Goal: Task Accomplishment & Management: Manage account settings

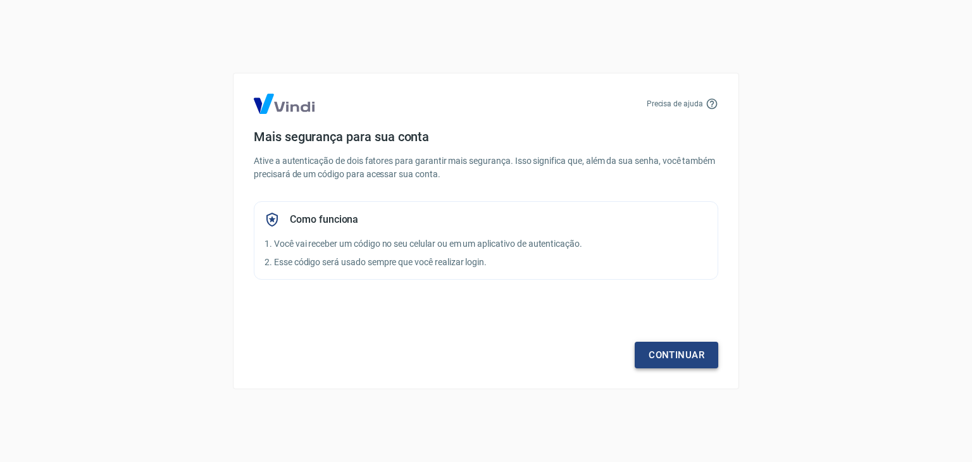
click at [681, 361] on link "Continuar" at bounding box center [677, 355] width 84 height 27
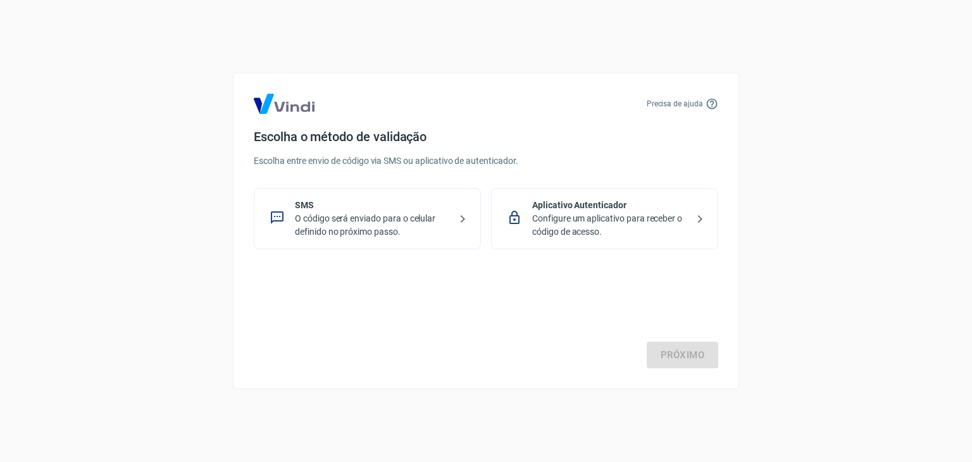
click at [660, 225] on p "Configure um aplicativo para receber o código de acesso." at bounding box center [609, 225] width 155 height 27
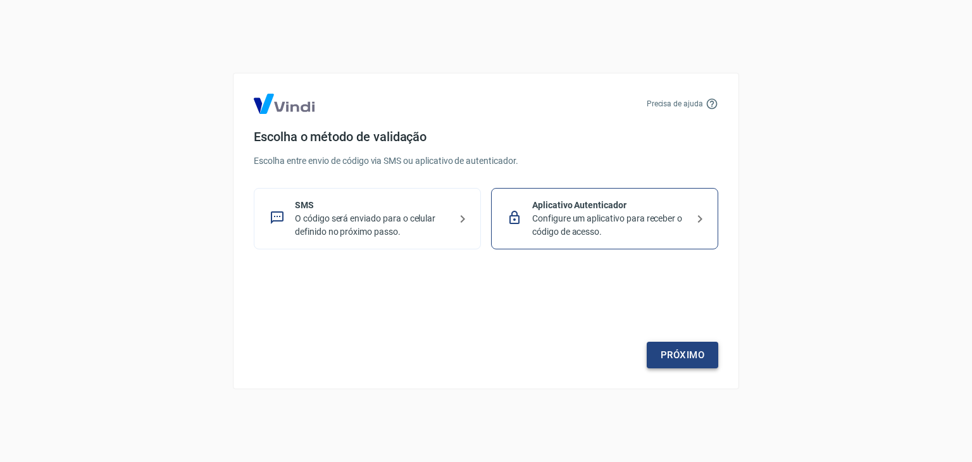
click at [673, 354] on link "Próximo" at bounding box center [683, 355] width 72 height 27
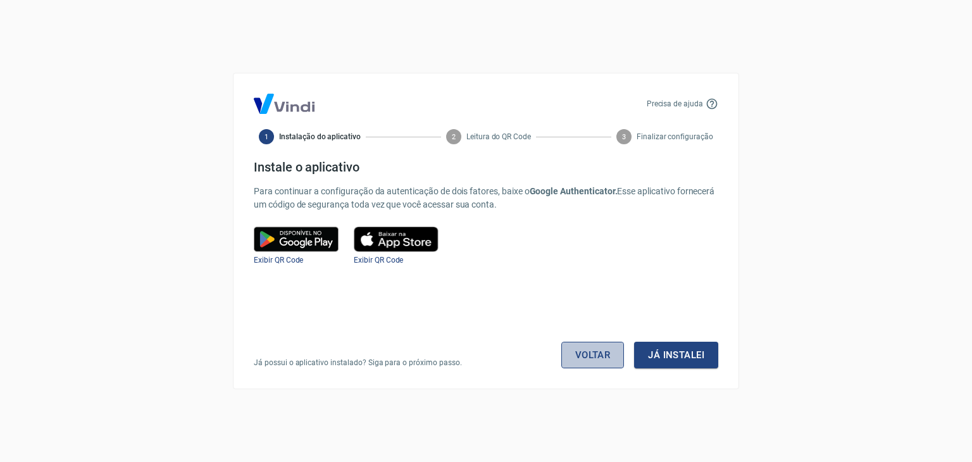
click at [598, 360] on link "Voltar" at bounding box center [592, 355] width 63 height 27
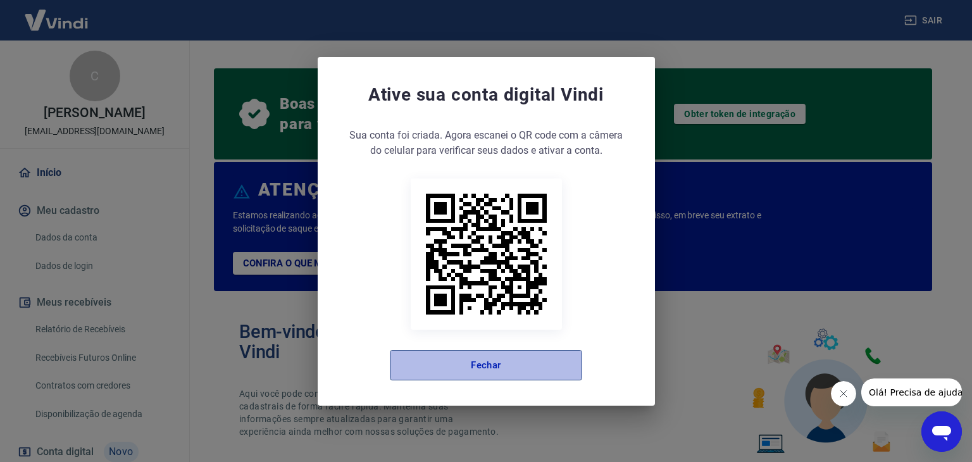
click at [449, 366] on button "Fechar" at bounding box center [486, 365] width 192 height 30
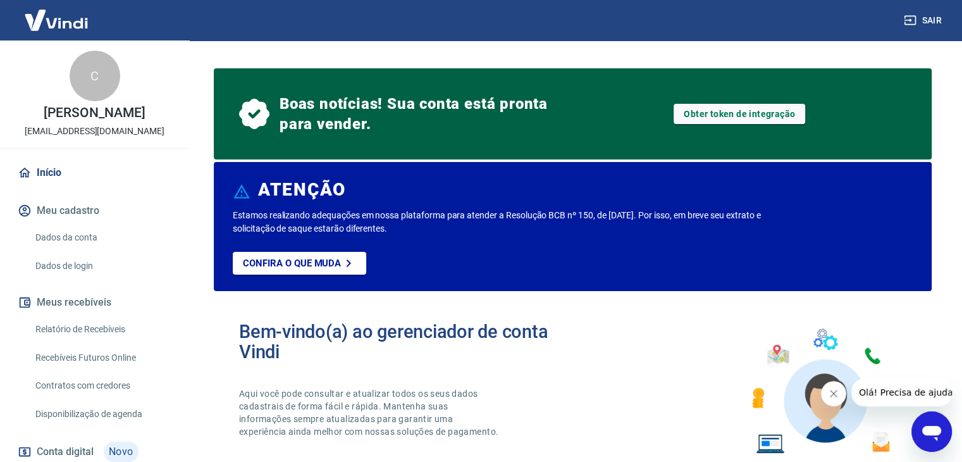
scroll to position [63, 0]
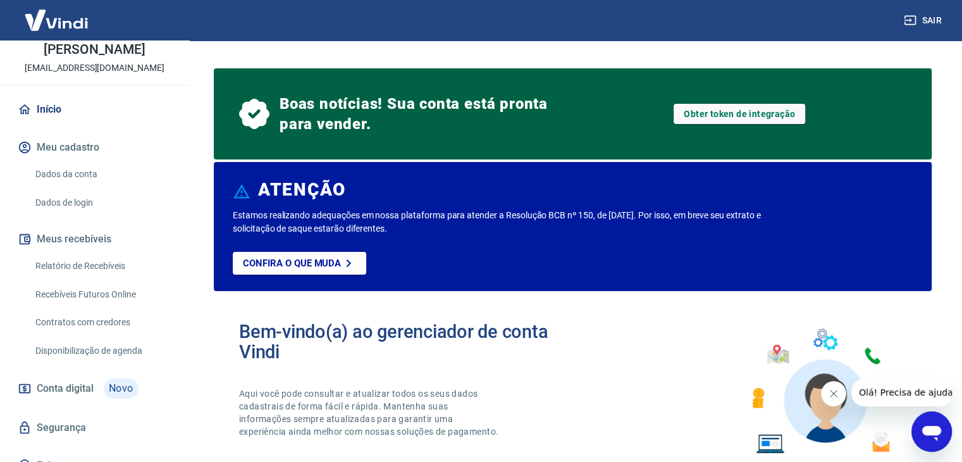
click at [104, 264] on link "Relatório de Recebíveis" at bounding box center [102, 266] width 144 height 26
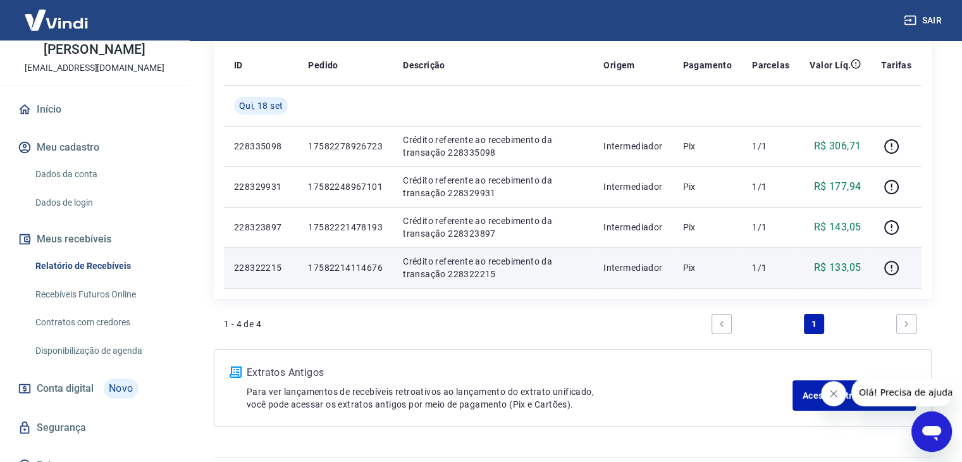
scroll to position [207, 0]
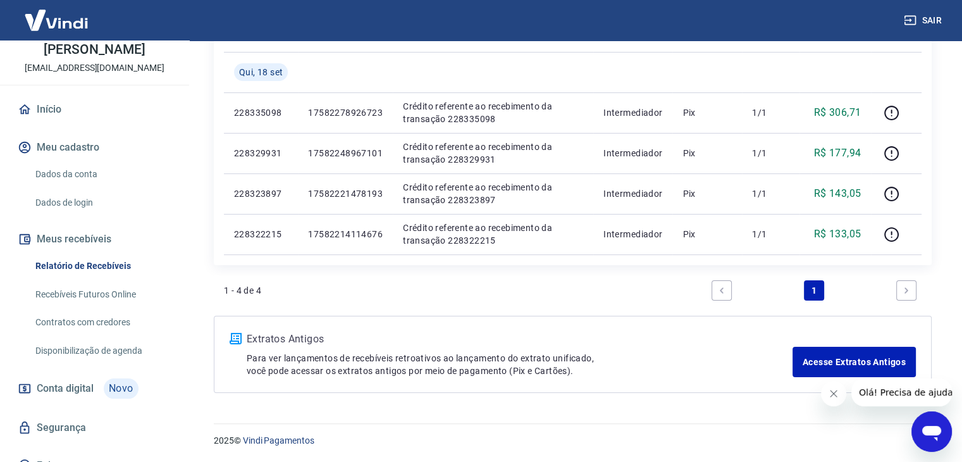
click at [61, 387] on span "Conta digital" at bounding box center [65, 389] width 57 height 18
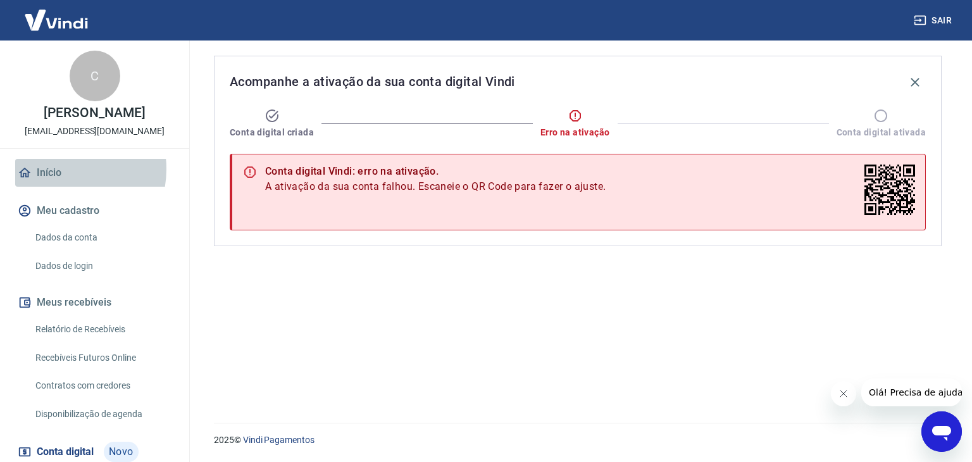
click at [58, 169] on link "Início" at bounding box center [94, 173] width 159 height 28
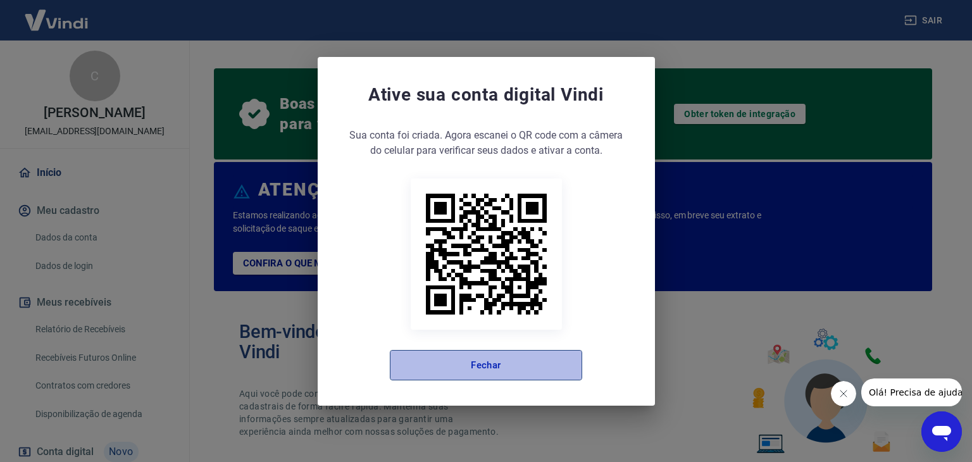
click at [466, 359] on button "Fechar" at bounding box center [486, 365] width 192 height 30
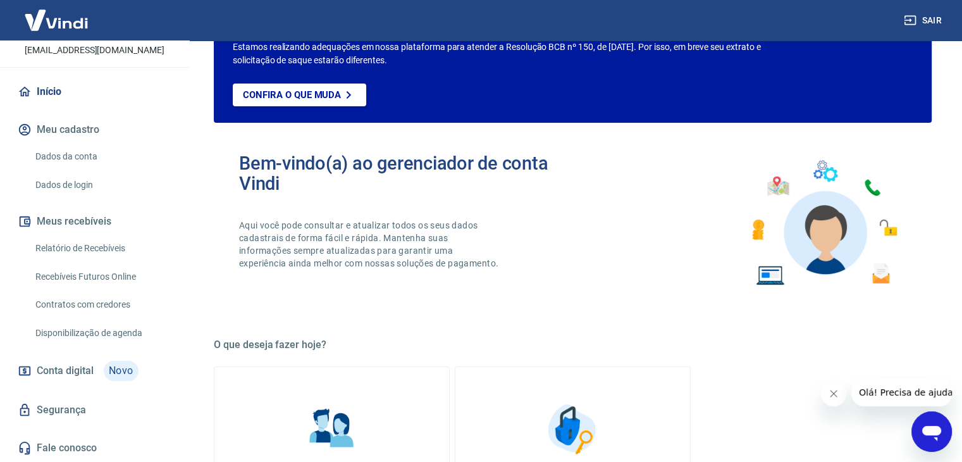
scroll to position [190, 0]
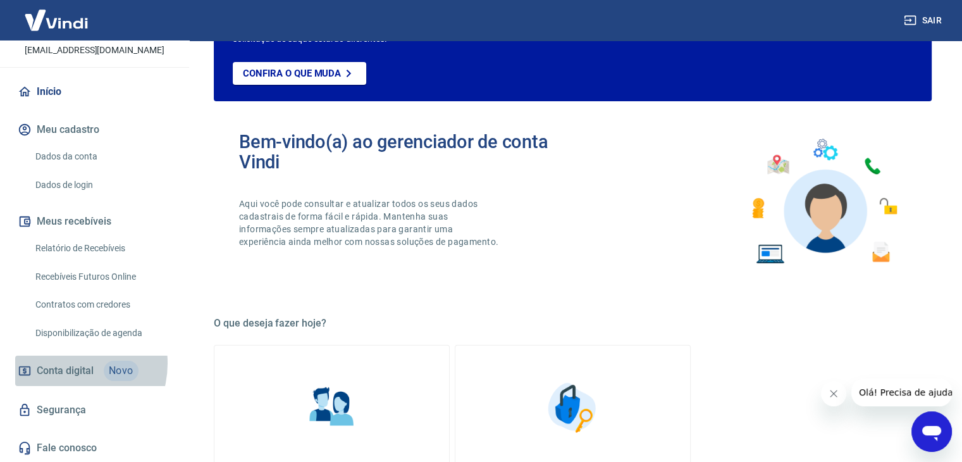
click at [66, 363] on span "Conta digital" at bounding box center [65, 371] width 57 height 18
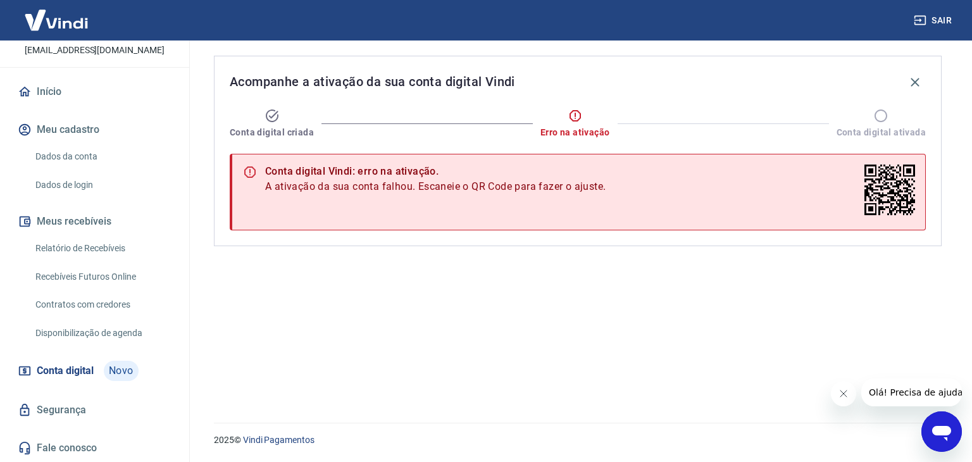
click at [97, 279] on link "Recebíveis Futuros Online" at bounding box center [102, 277] width 144 height 26
